Goal: Find specific fact: Find specific fact

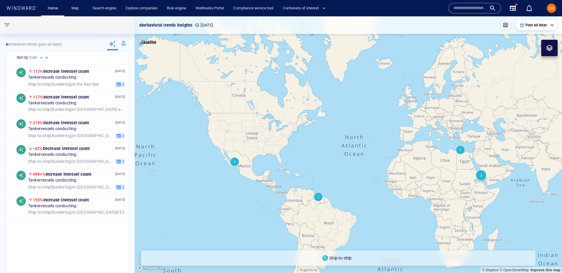
click at [123, 49] on div at bounding box center [123, 45] width 11 height 12
click at [455, 4] on input "text" at bounding box center [469, 8] width 33 height 9
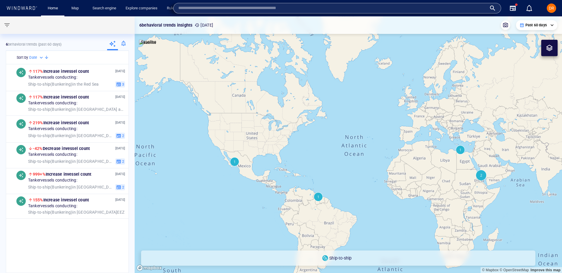
type input "*"
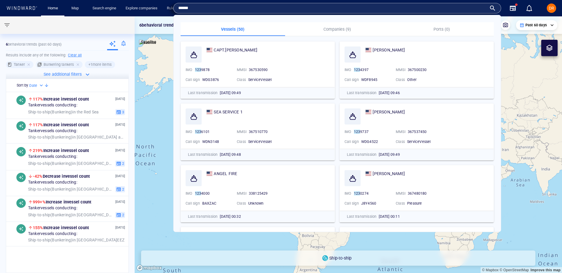
type input "*******"
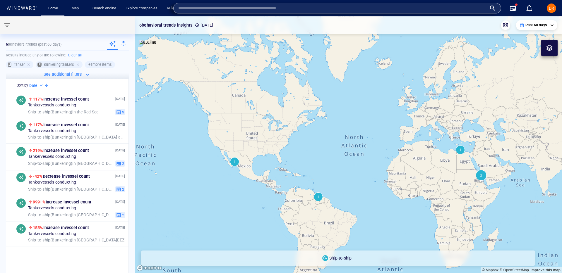
click at [123, 44] on div at bounding box center [123, 45] width 11 height 12
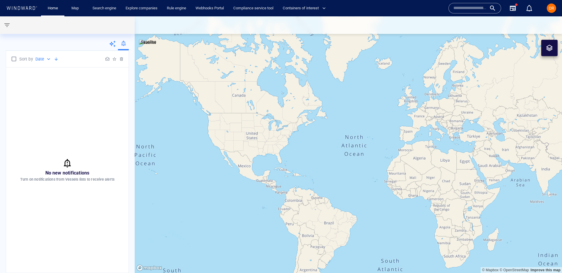
click at [465, 13] on div at bounding box center [474, 8] width 53 height 11
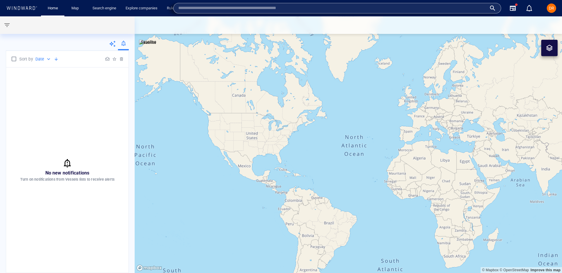
click at [396, 16] on div at bounding box center [348, 25] width 427 height 18
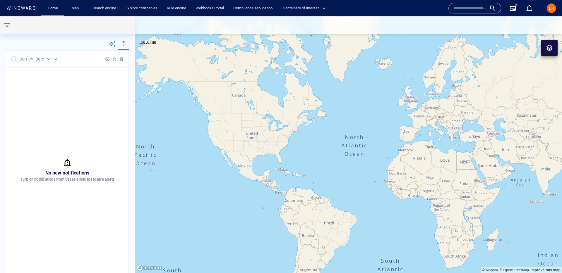
click at [397, 11] on div "Home Map Search engine Explore companies Rule engine Webhooks Portal Compliance…" at bounding box center [244, 8] width 411 height 14
click at [461, 12] on input "text" at bounding box center [469, 8] width 33 height 9
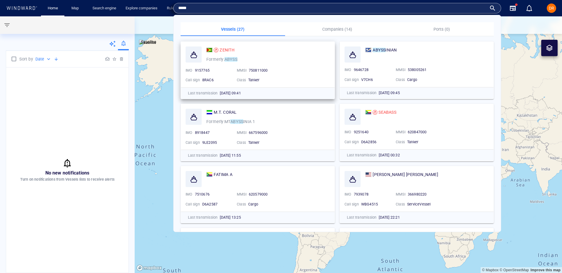
type input "*****"
drag, startPoint x: 195, startPoint y: 70, endPoint x: 224, endPoint y: 70, distance: 29.0
click at [224, 70] on div "9157765" at bounding box center [213, 70] width 37 height 5
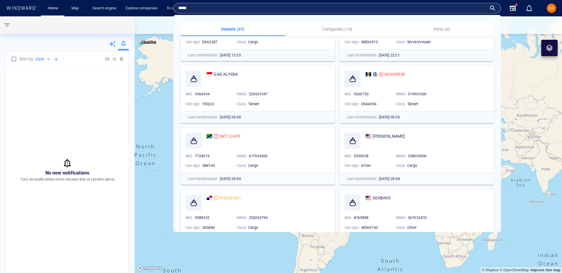
scroll to position [182, 0]
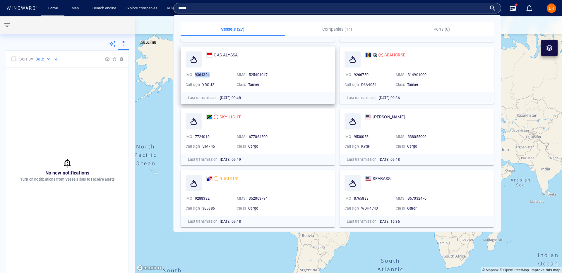
drag, startPoint x: 195, startPoint y: 74, endPoint x: 212, endPoint y: 74, distance: 17.0
click at [212, 74] on div "9364394" at bounding box center [213, 74] width 37 height 5
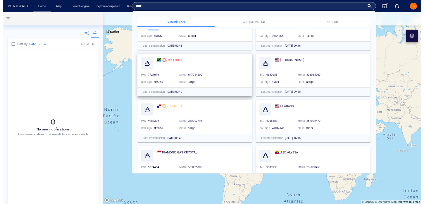
scroll to position [0, 0]
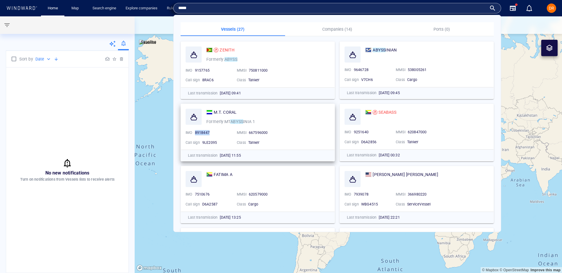
drag, startPoint x: 195, startPoint y: 132, endPoint x: 211, endPoint y: 133, distance: 15.8
click at [211, 133] on div "8918447" at bounding box center [213, 132] width 37 height 5
copy span "8918447"
